Goal: Task Accomplishment & Management: Manage account settings

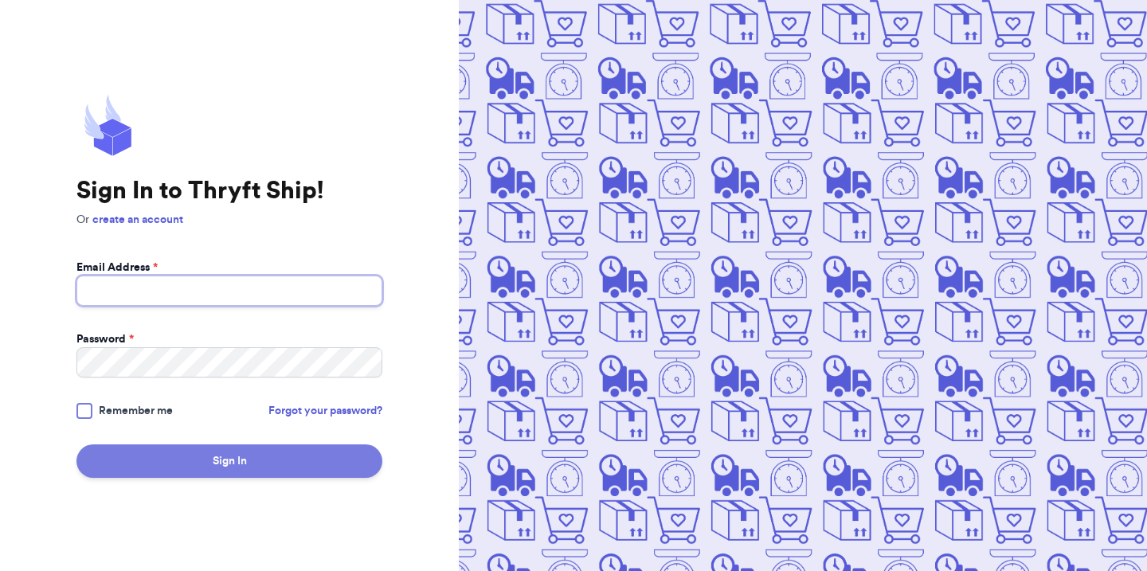
type input "[EMAIL_ADDRESS][DOMAIN_NAME]"
click at [254, 466] on button "Sign In" at bounding box center [229, 460] width 306 height 33
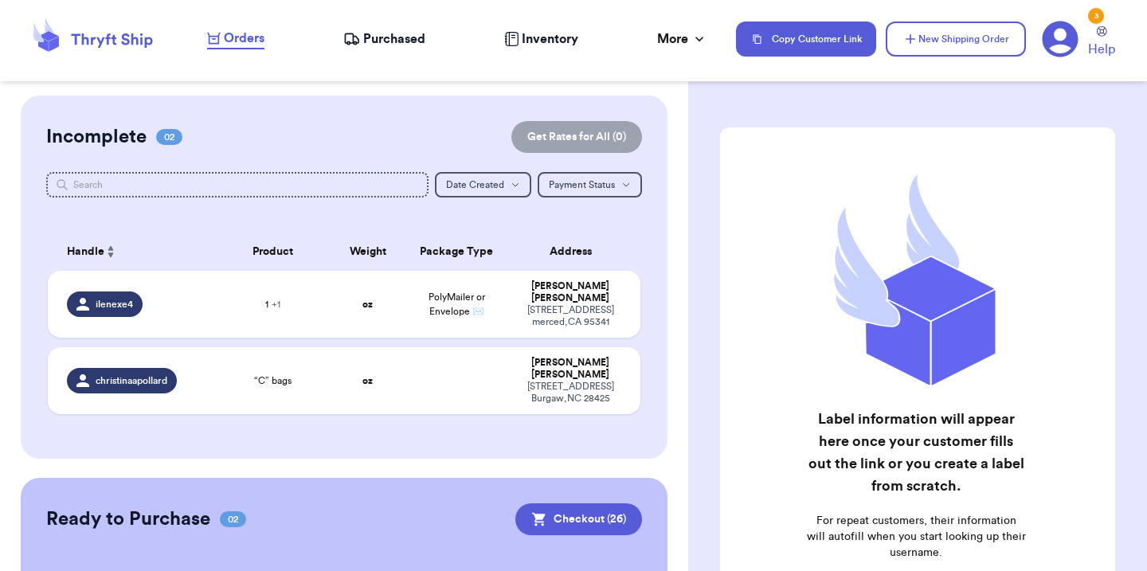
click at [522, 32] on span "Inventory" at bounding box center [550, 38] width 57 height 19
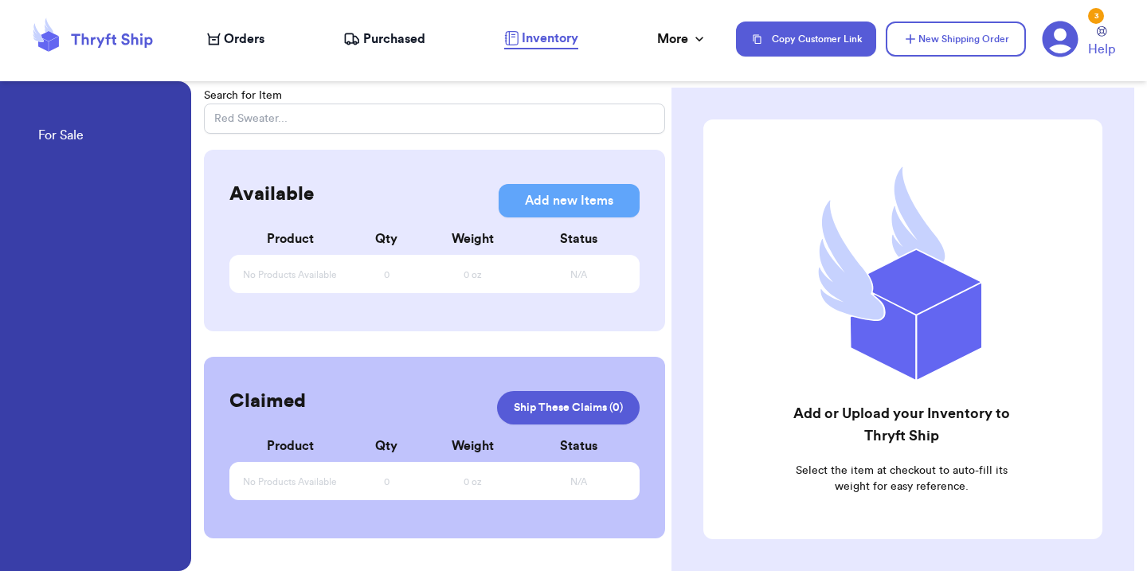
click at [390, 37] on span "Purchased" at bounding box center [394, 38] width 62 height 19
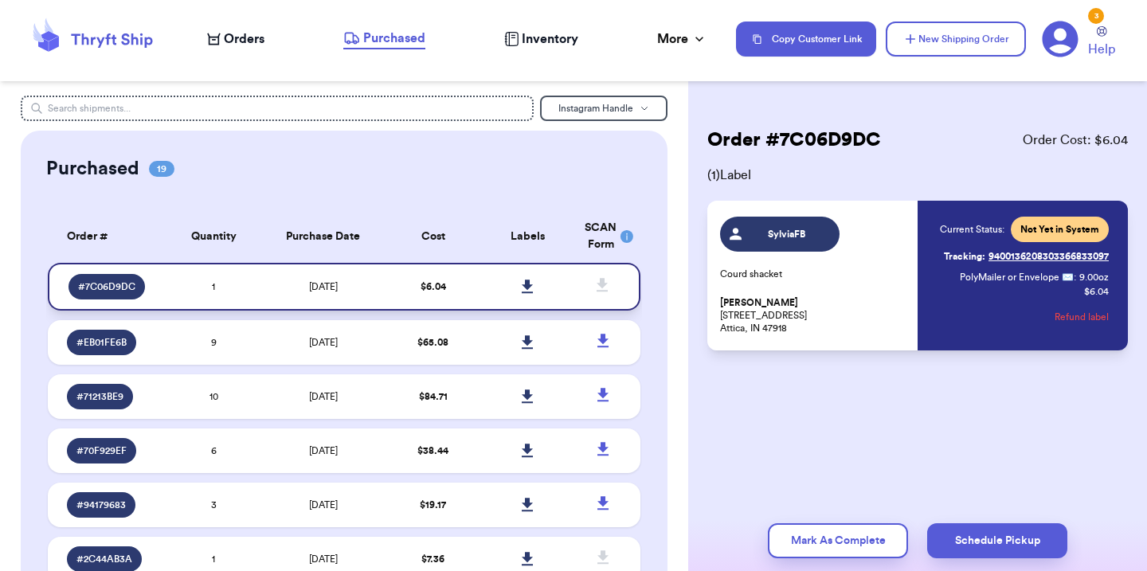
click at [527, 288] on icon at bounding box center [527, 287] width 11 height 14
click at [530, 341] on icon at bounding box center [527, 342] width 11 height 14
